Goal: Answer question/provide support: Share knowledge or assist other users

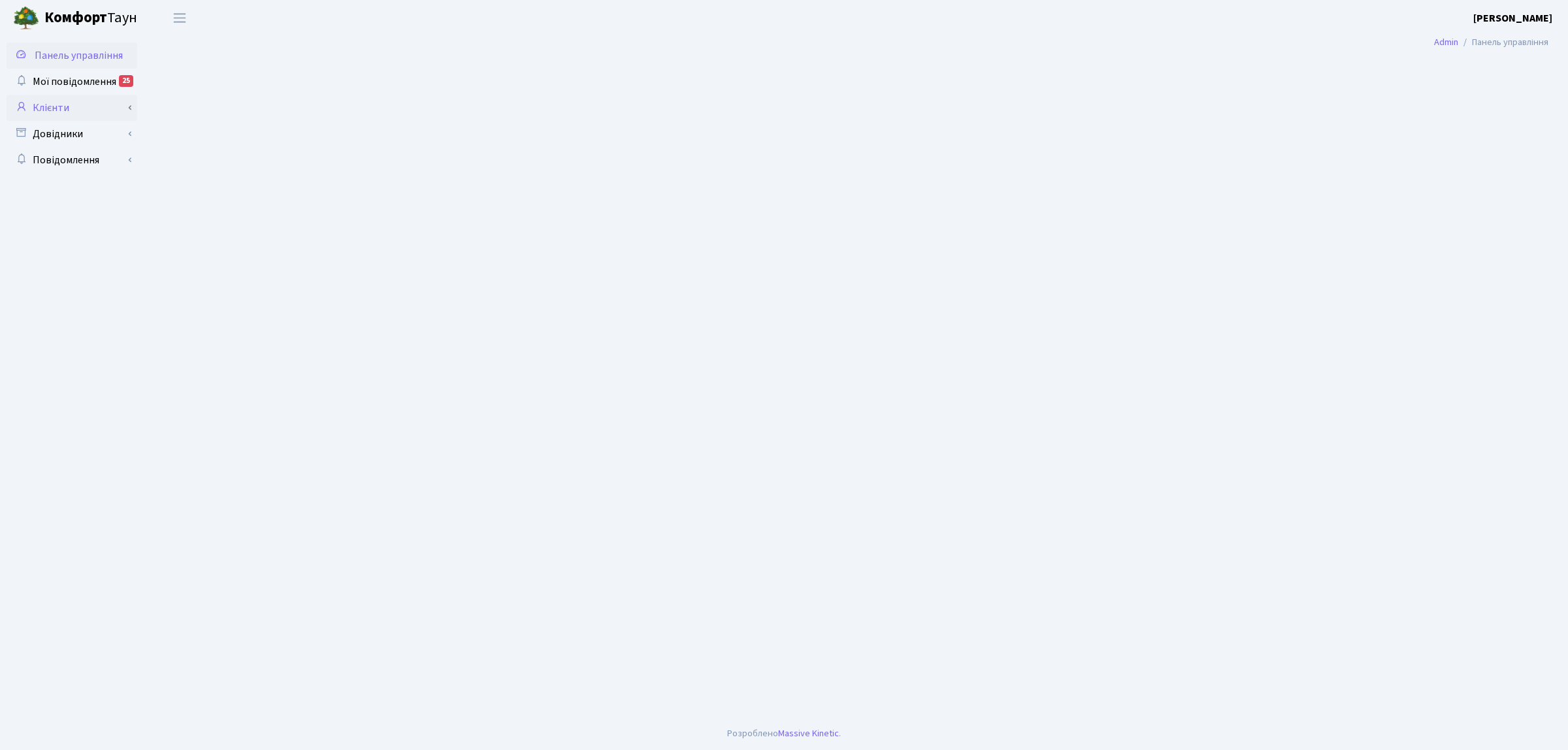
click at [74, 108] on link "Клієнти" at bounding box center [72, 108] width 131 height 26
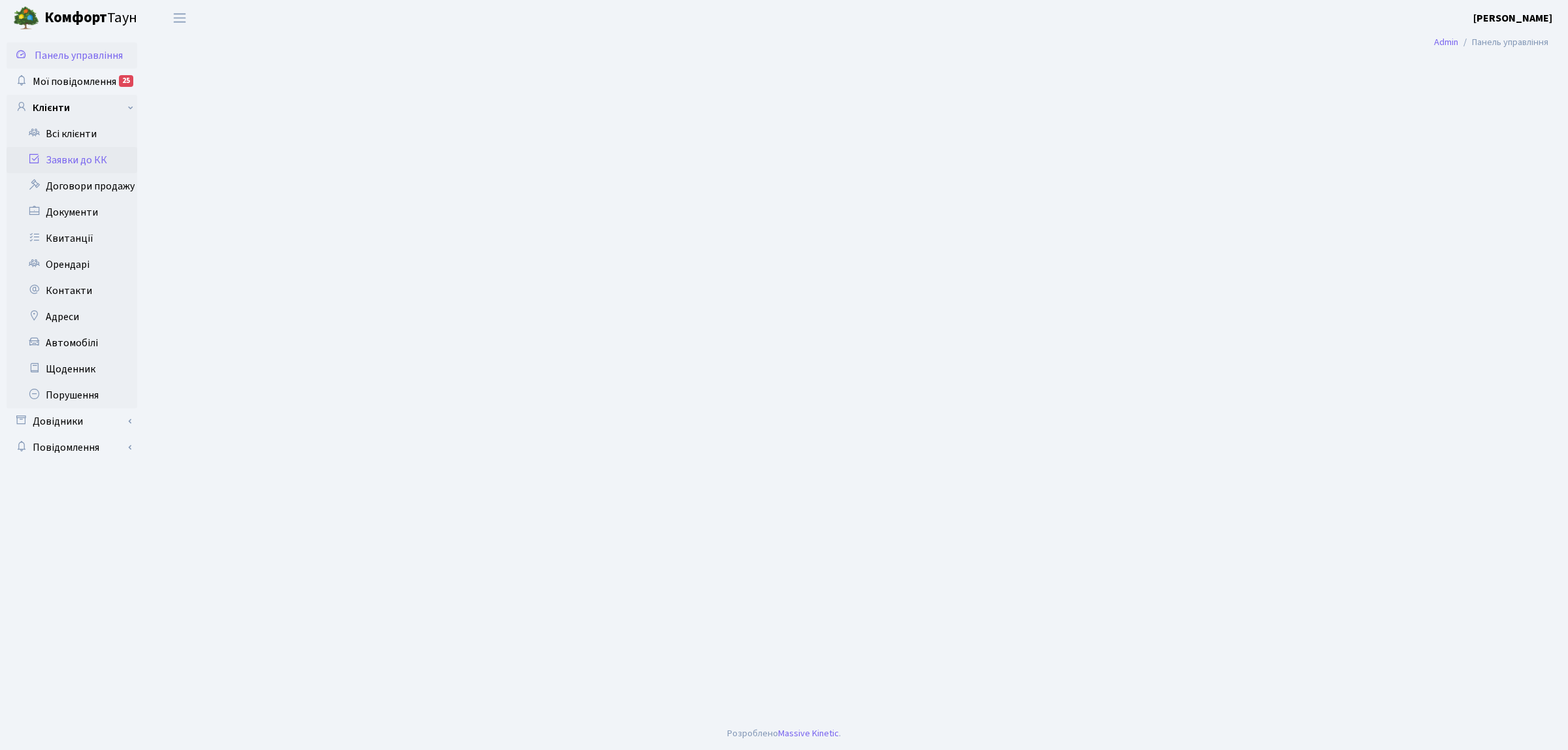
click at [92, 161] on link "Заявки до КК" at bounding box center [72, 160] width 131 height 26
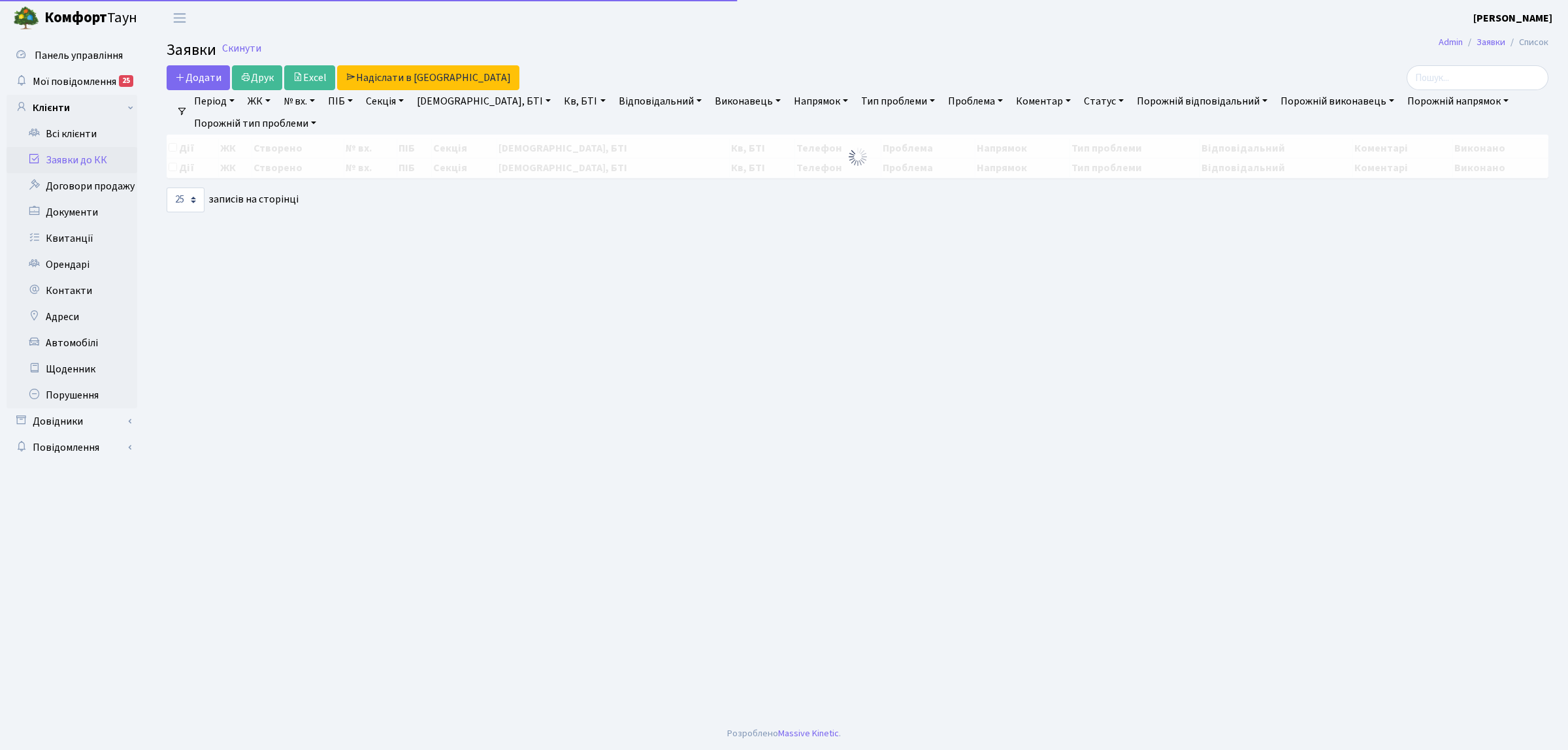
select select "25"
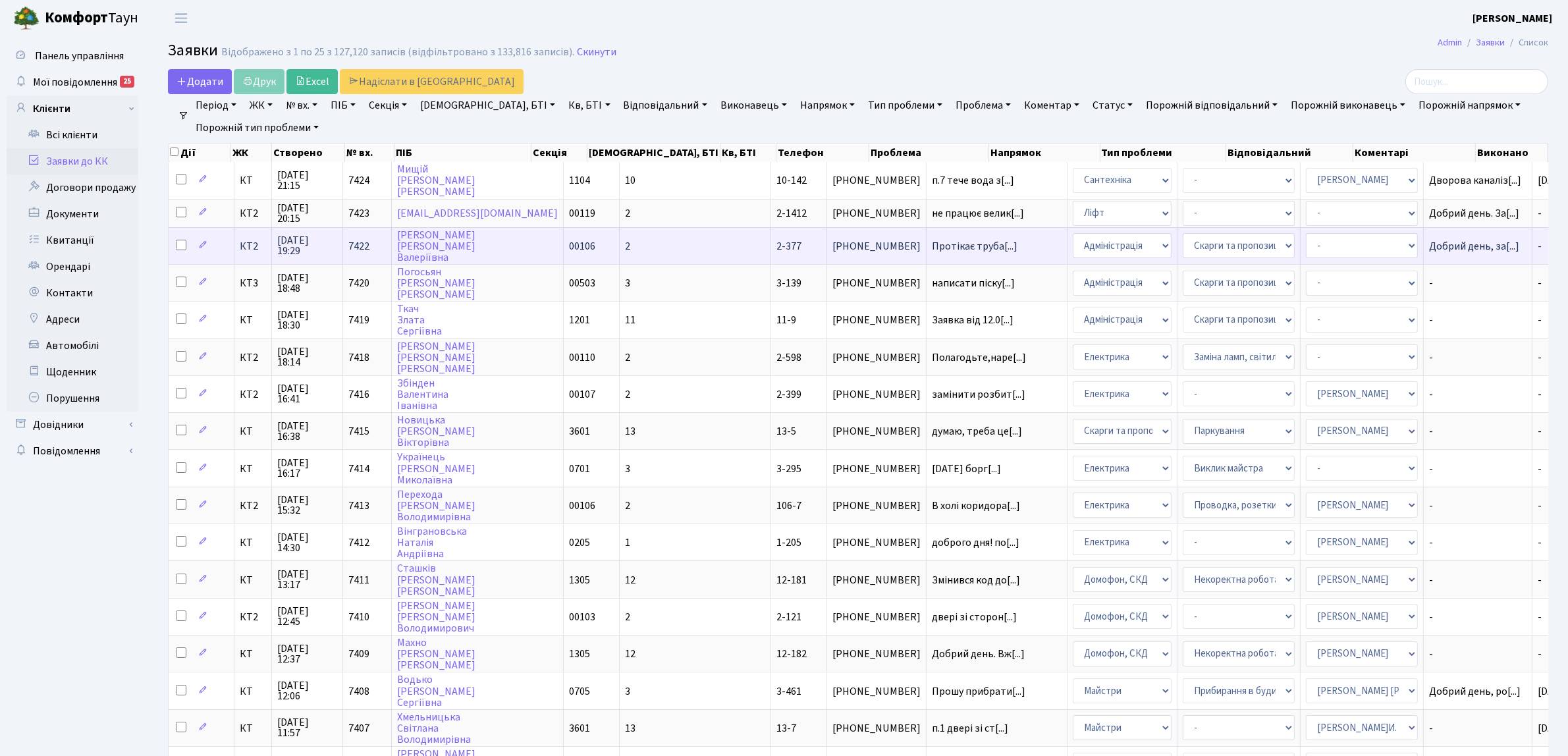
click at [255, 245] on span "КТ2" at bounding box center [253, 246] width 27 height 10
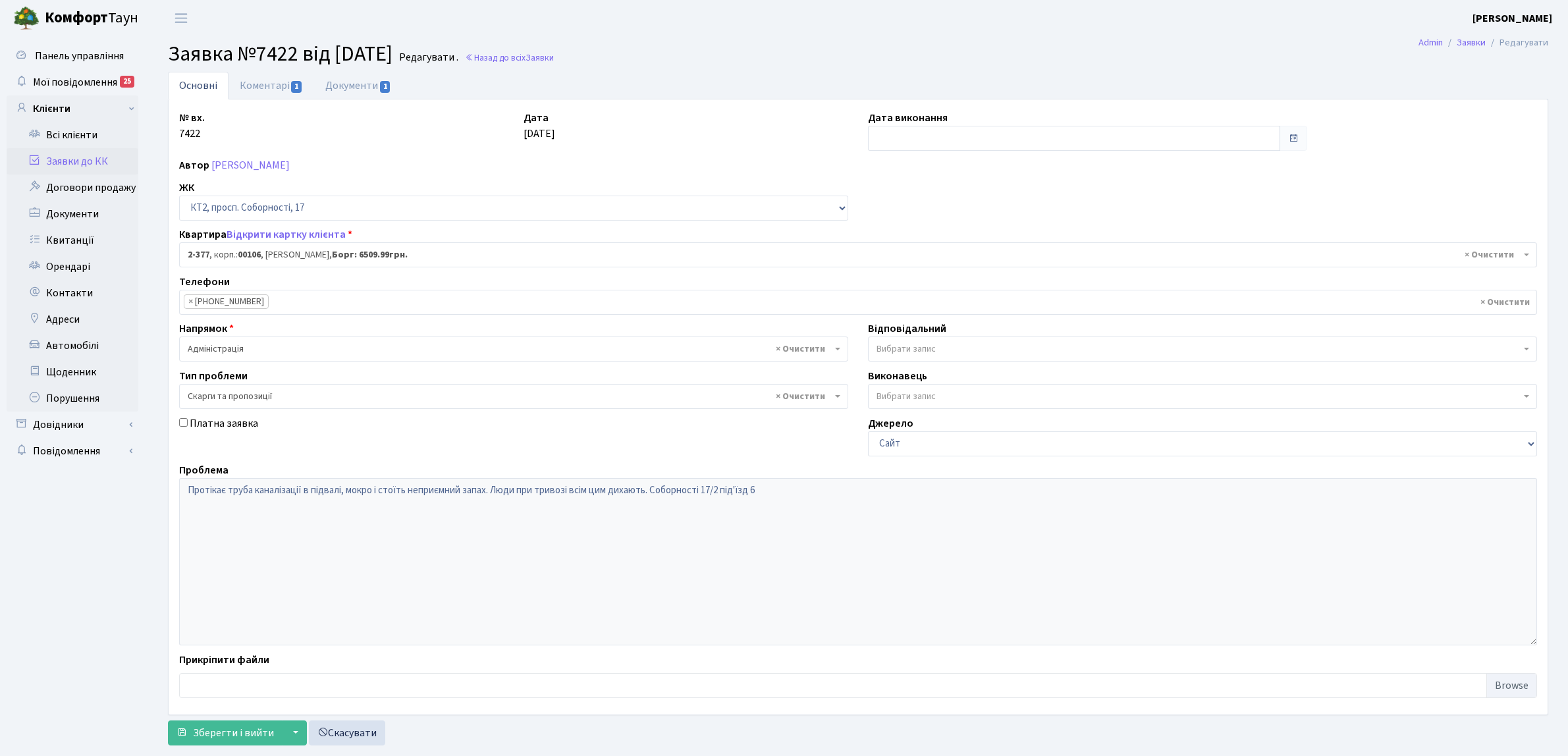
select select "15428"
select select "55"
click at [275, 82] on link "Коментарі 1" at bounding box center [271, 85] width 85 height 27
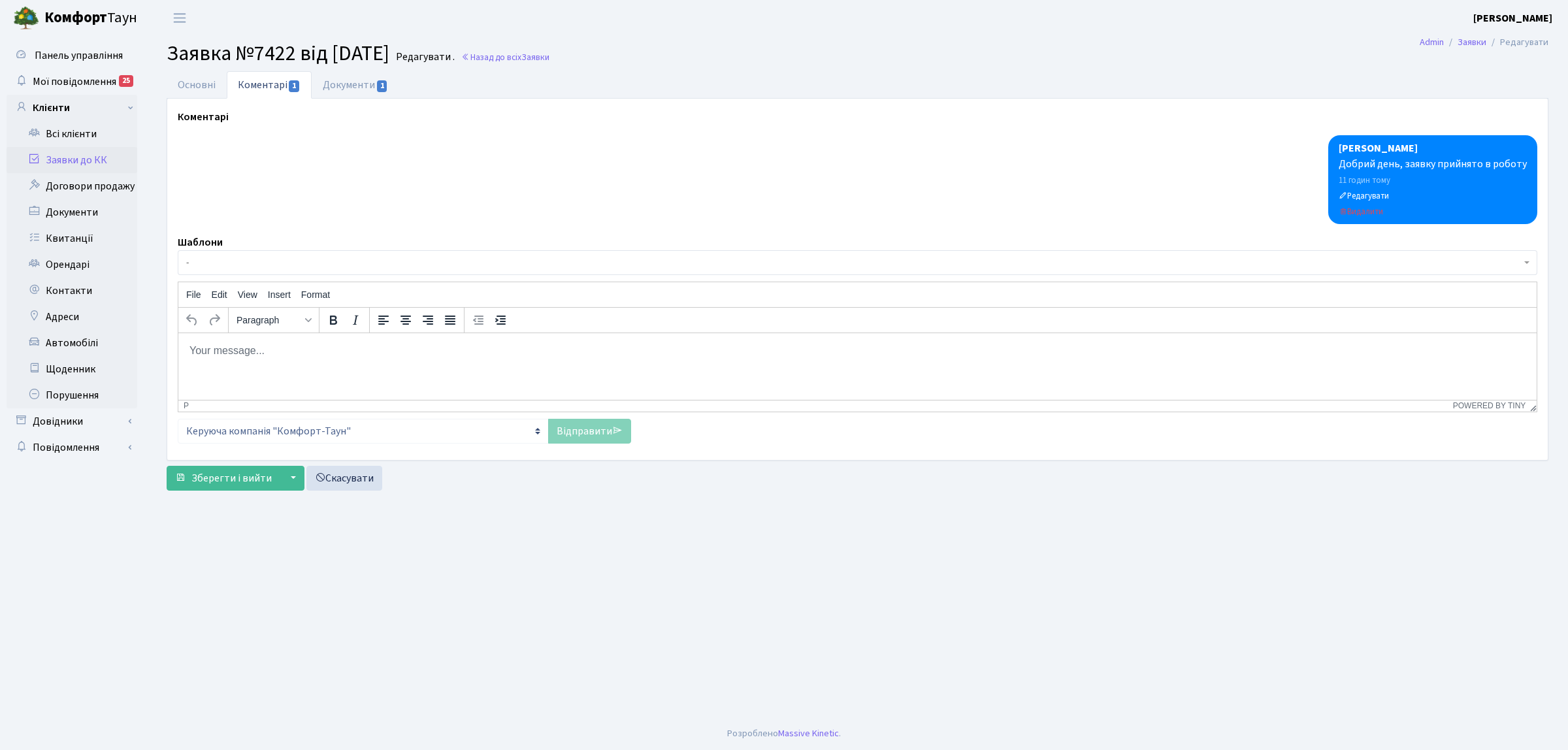
click at [300, 349] on p "Rich Text Area. Press ALT-0 for help." at bounding box center [857, 350] width 1337 height 14
drag, startPoint x: 300, startPoint y: 349, endPoint x: 248, endPoint y: 357, distance: 52.6
click at [248, 357] on html "Перевірено протікання каналізації відсутне" at bounding box center [857, 350] width 1358 height 35
click at [384, 349] on p "Перевірено засору каналізації відсутне" at bounding box center [857, 350] width 1337 height 14
click at [579, 416] on div "[PERSON_NAME] день, заявку прийнято в роботу 11 годин тому Редагувати Видалити …" at bounding box center [857, 289] width 1360 height 308
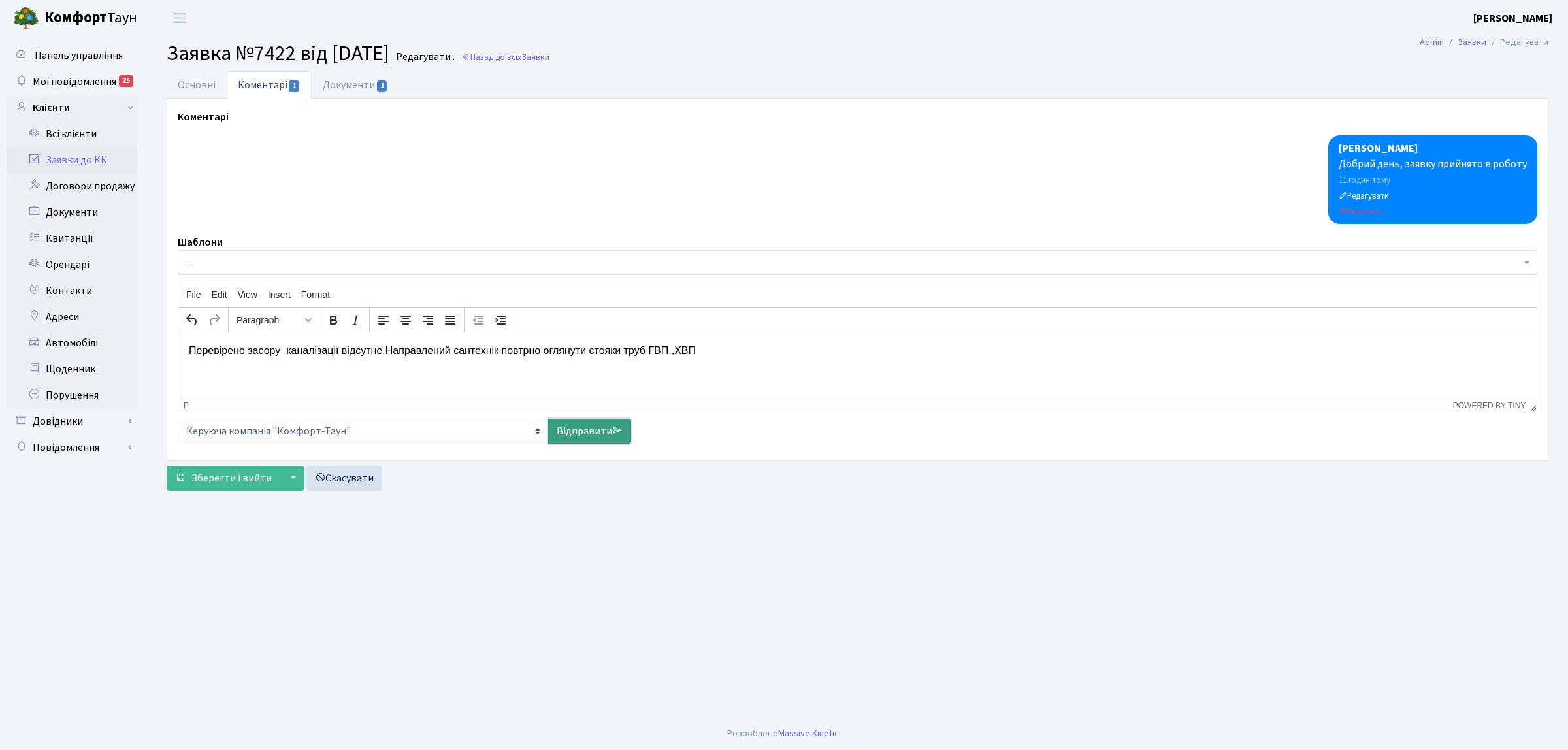
click at [579, 425] on link "Відправити" at bounding box center [589, 431] width 83 height 25
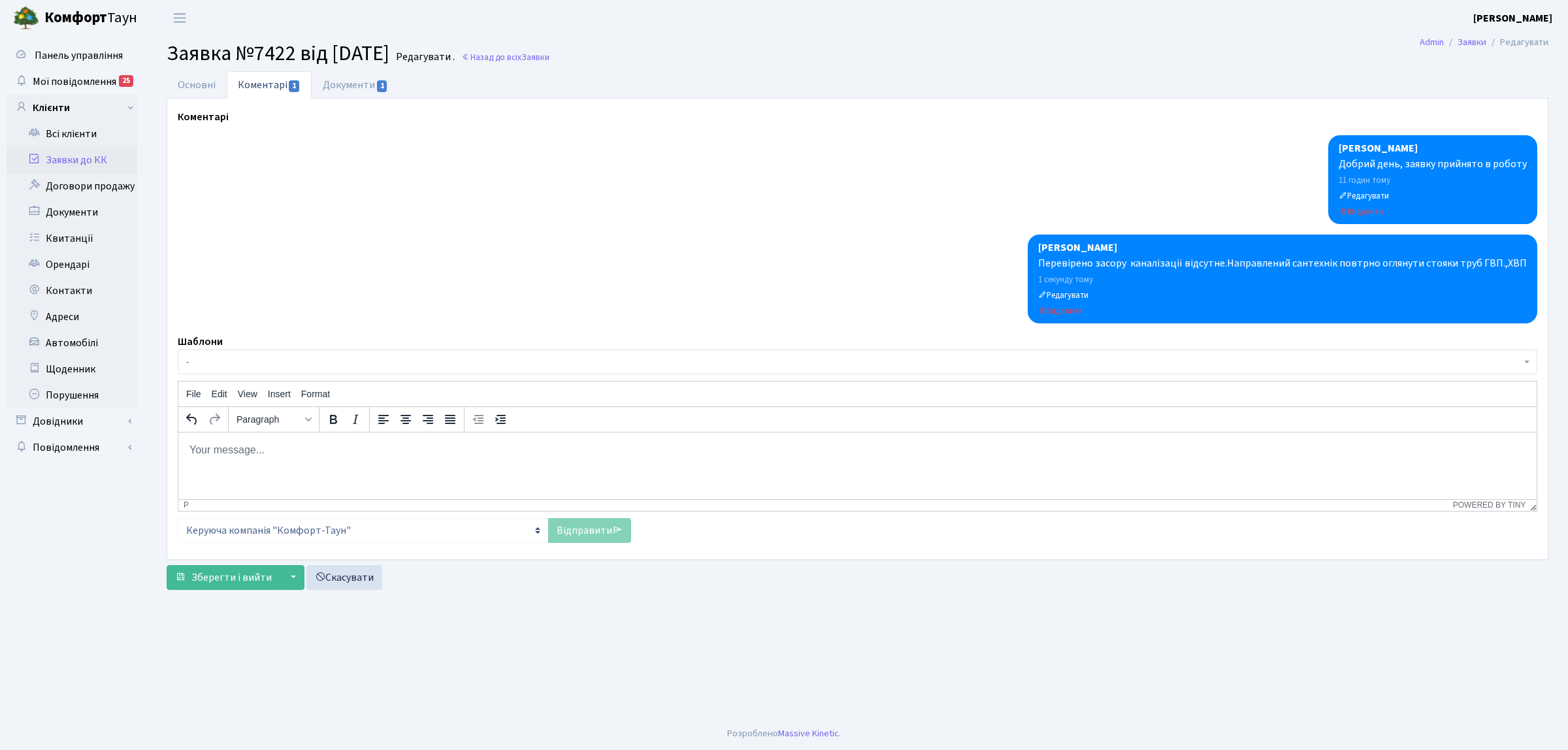
click at [103, 161] on link "Заявки до КК" at bounding box center [72, 160] width 131 height 26
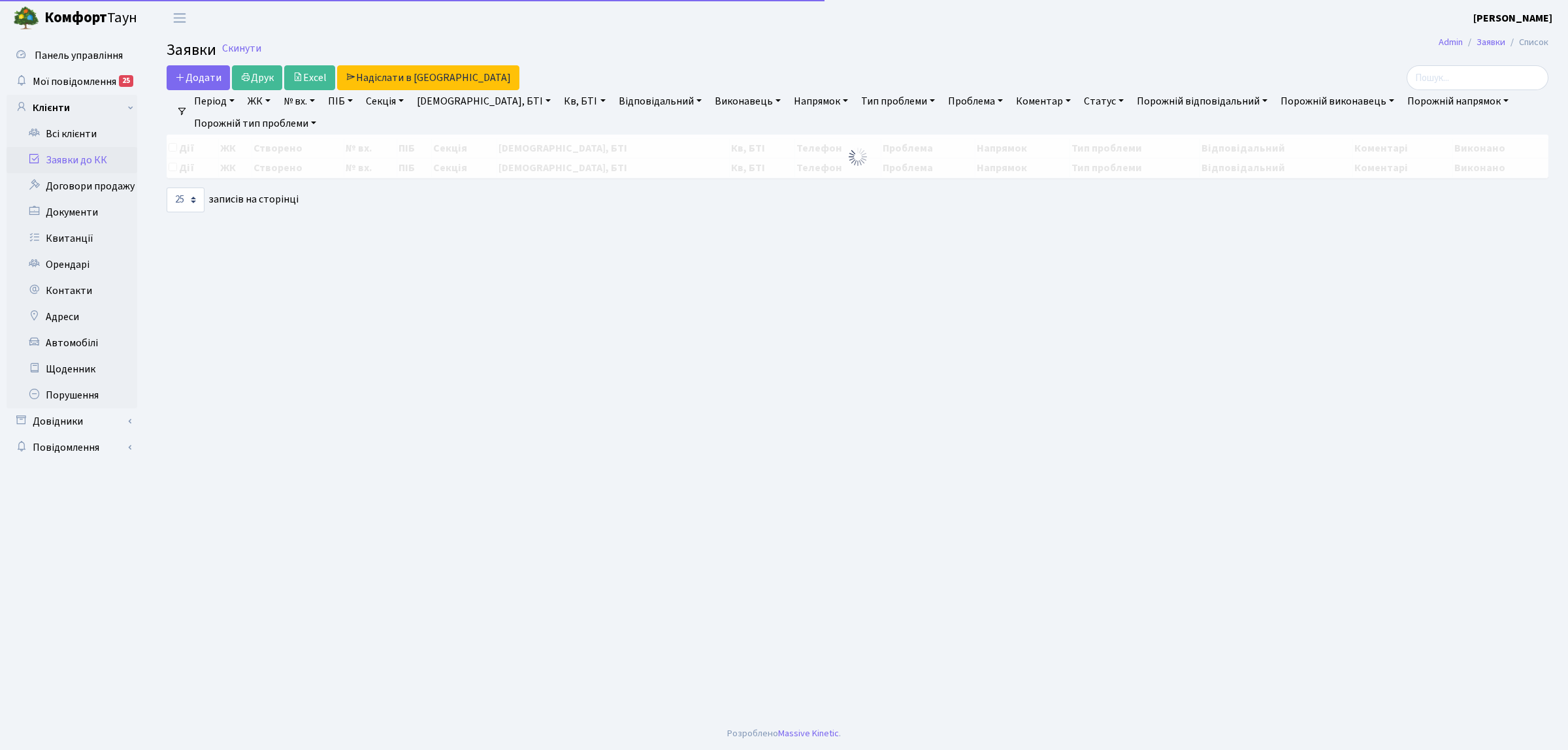
select select "25"
